Goal: Task Accomplishment & Management: Use online tool/utility

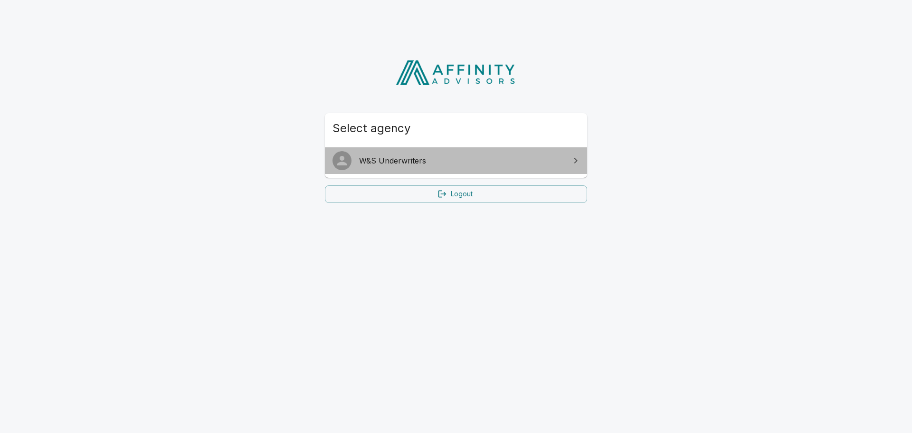
click at [392, 159] on span "W&S Underwriters" at bounding box center [461, 160] width 205 height 11
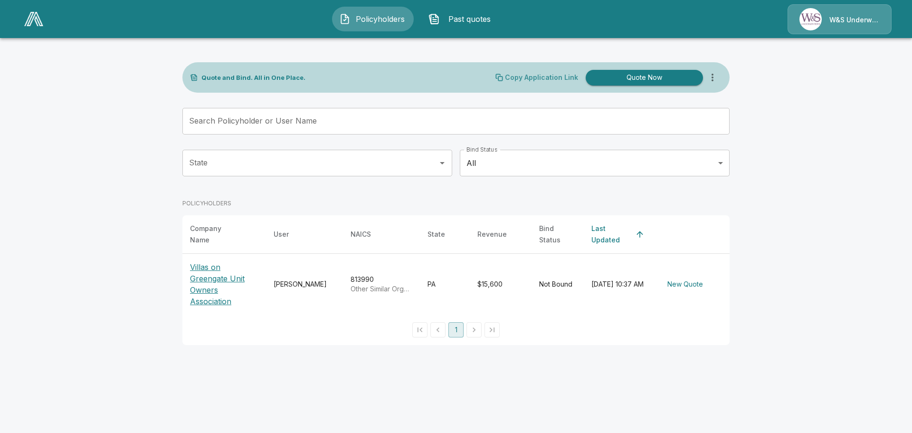
click at [532, 78] on p "Copy Application Link" at bounding box center [541, 77] width 73 height 7
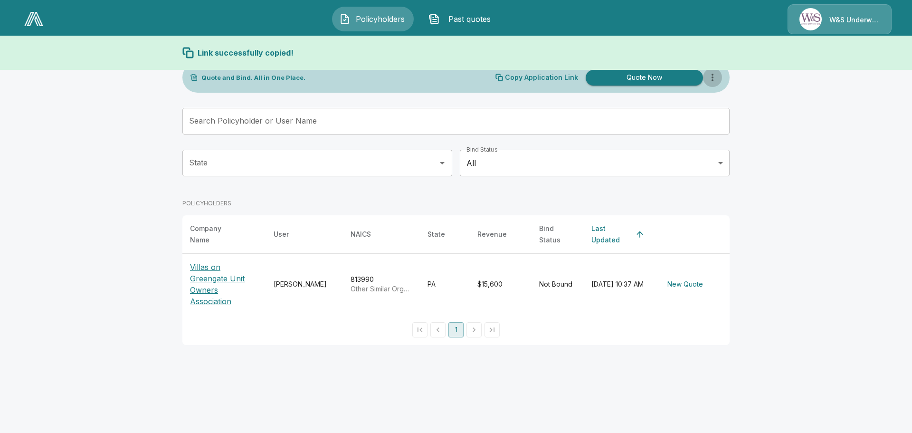
click at [714, 76] on icon "more" at bounding box center [712, 77] width 11 height 11
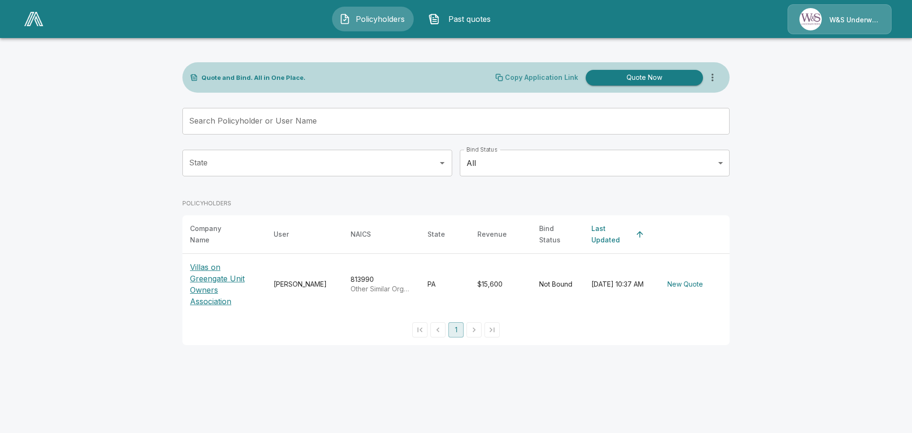
click at [536, 77] on p "Copy Application Link" at bounding box center [541, 77] width 73 height 7
